Goal: Register for event/course

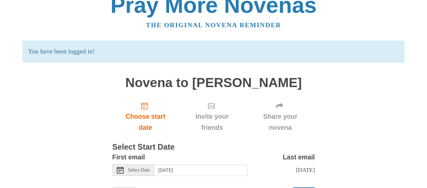
scroll to position [45, 0]
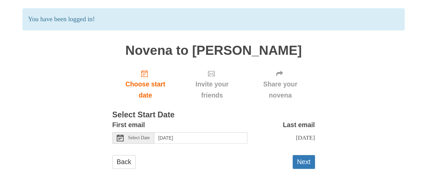
click at [141, 137] on span "Select Date" at bounding box center [139, 138] width 22 height 5
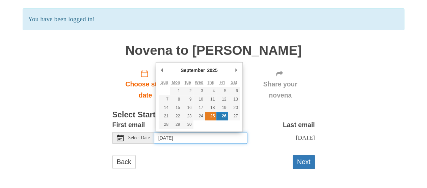
type input "Thursday, September 25th"
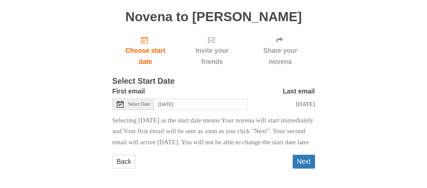
scroll to position [89, 0]
click at [299, 162] on button "Next" at bounding box center [303, 162] width 22 height 14
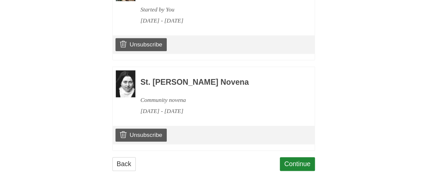
scroll to position [347, 0]
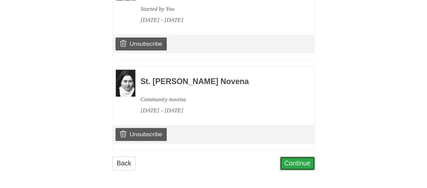
click at [294, 160] on link "Continue" at bounding box center [297, 164] width 35 height 14
